Goal: Task Accomplishment & Management: Complete application form

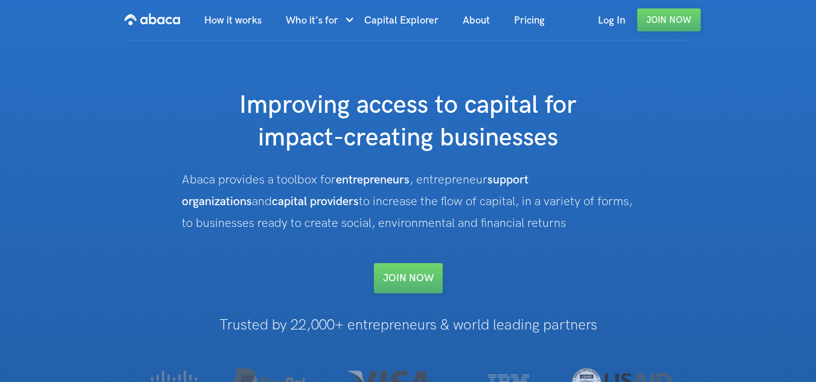
click at [666, 21] on link "Join Now" at bounding box center [668, 19] width 63 height 23
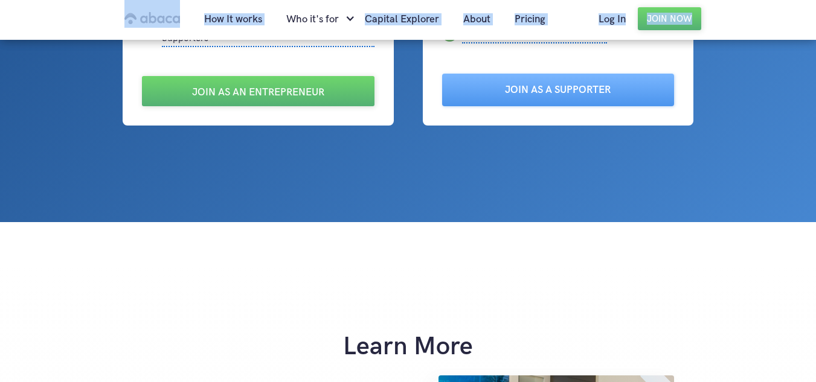
scroll to position [341, 0]
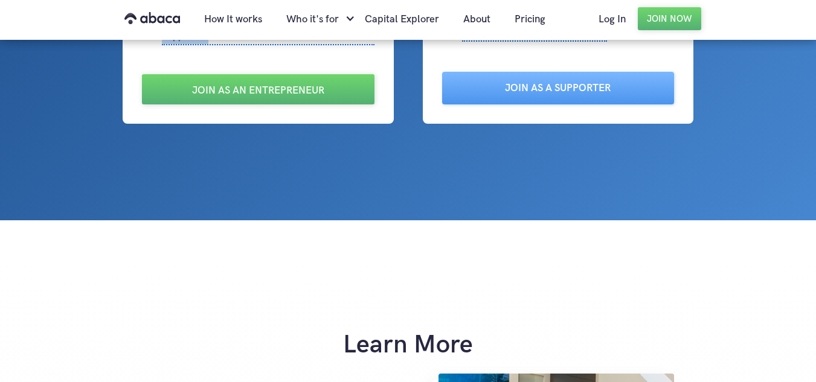
drag, startPoint x: 161, startPoint y: 104, endPoint x: 351, endPoint y: 48, distance: 198.5
copy div "Entrepreneur Raise capital through communicating with supporters, a picture of …"
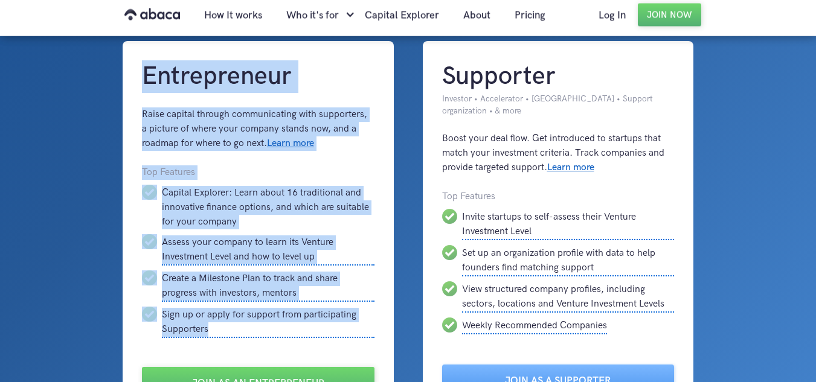
scroll to position [0, 0]
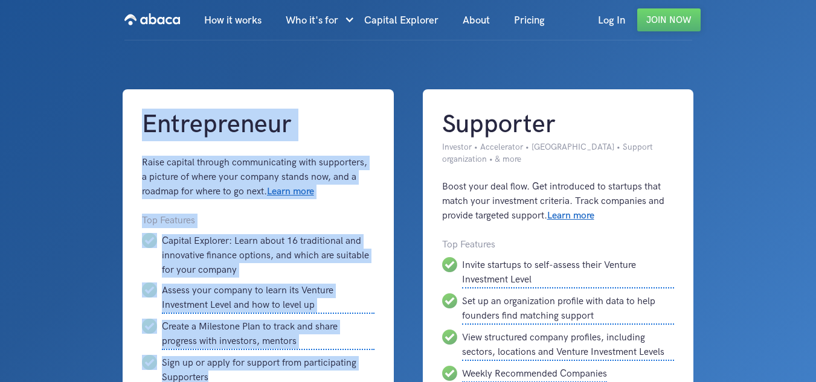
click at [316, 147] on div "Entrepreneur Raise capital through communicating with supporters, a picture of …" at bounding box center [258, 248] width 232 height 278
click at [725, 81] on div at bounding box center [408, 280] width 816 height 561
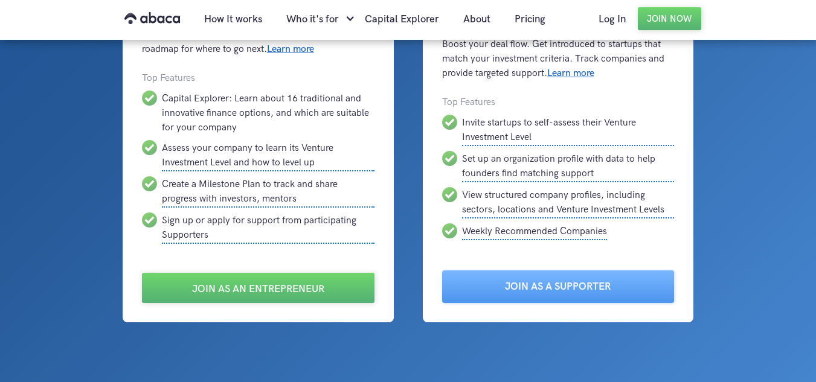
scroll to position [150, 0]
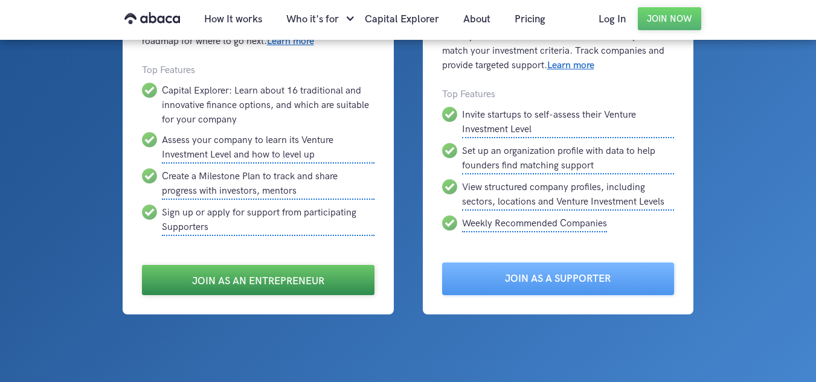
click at [294, 280] on link "Join as an Entrepreneur" at bounding box center [258, 280] width 232 height 30
